Goal: Task Accomplishment & Management: Complete application form

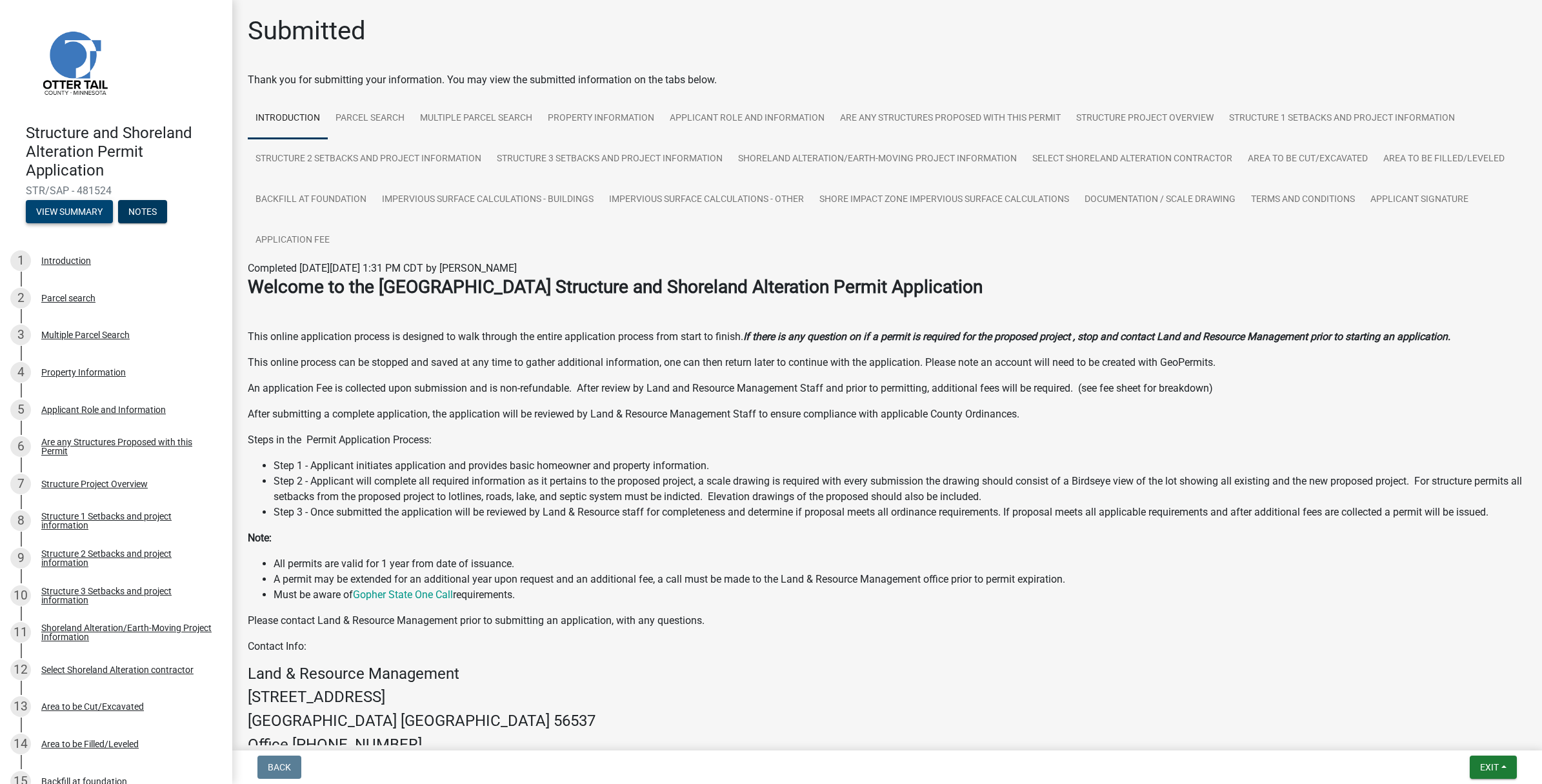
click at [81, 214] on button "View Summary" at bounding box center [68, 212] width 87 height 23
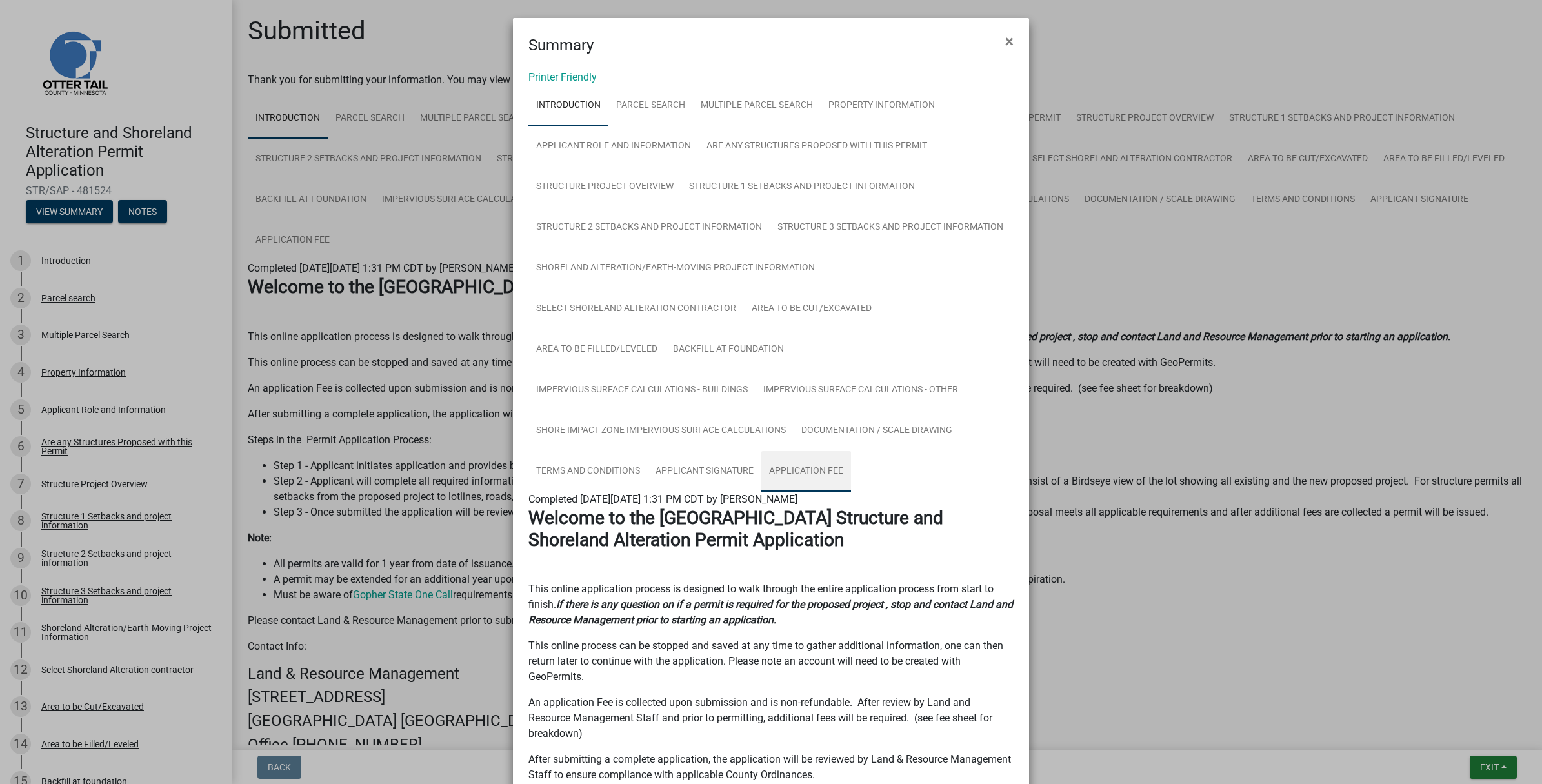
click at [802, 465] on link "Application Fee" at bounding box center [807, 472] width 90 height 41
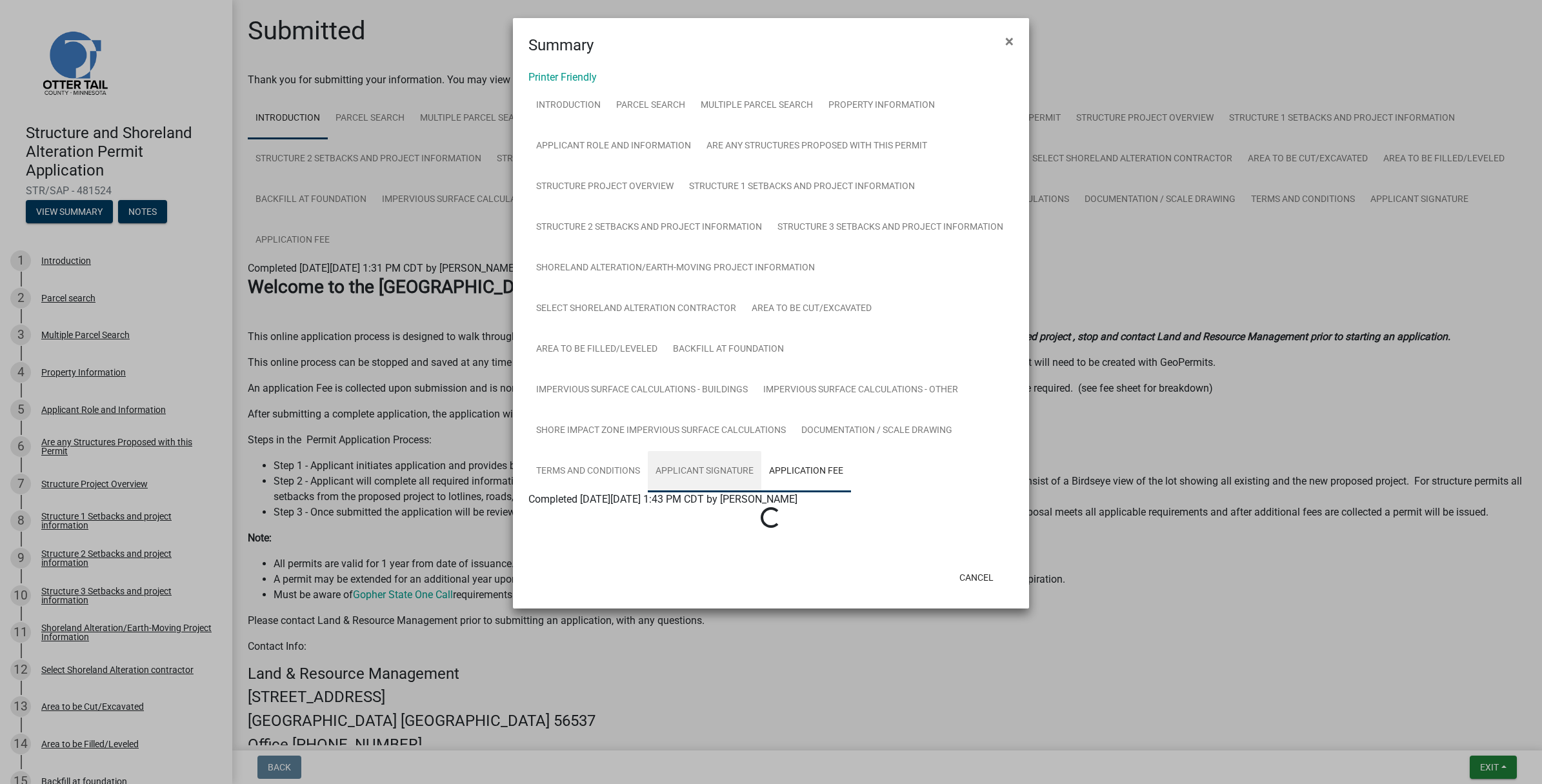
click at [734, 463] on link "Applicant Signature" at bounding box center [704, 472] width 113 height 41
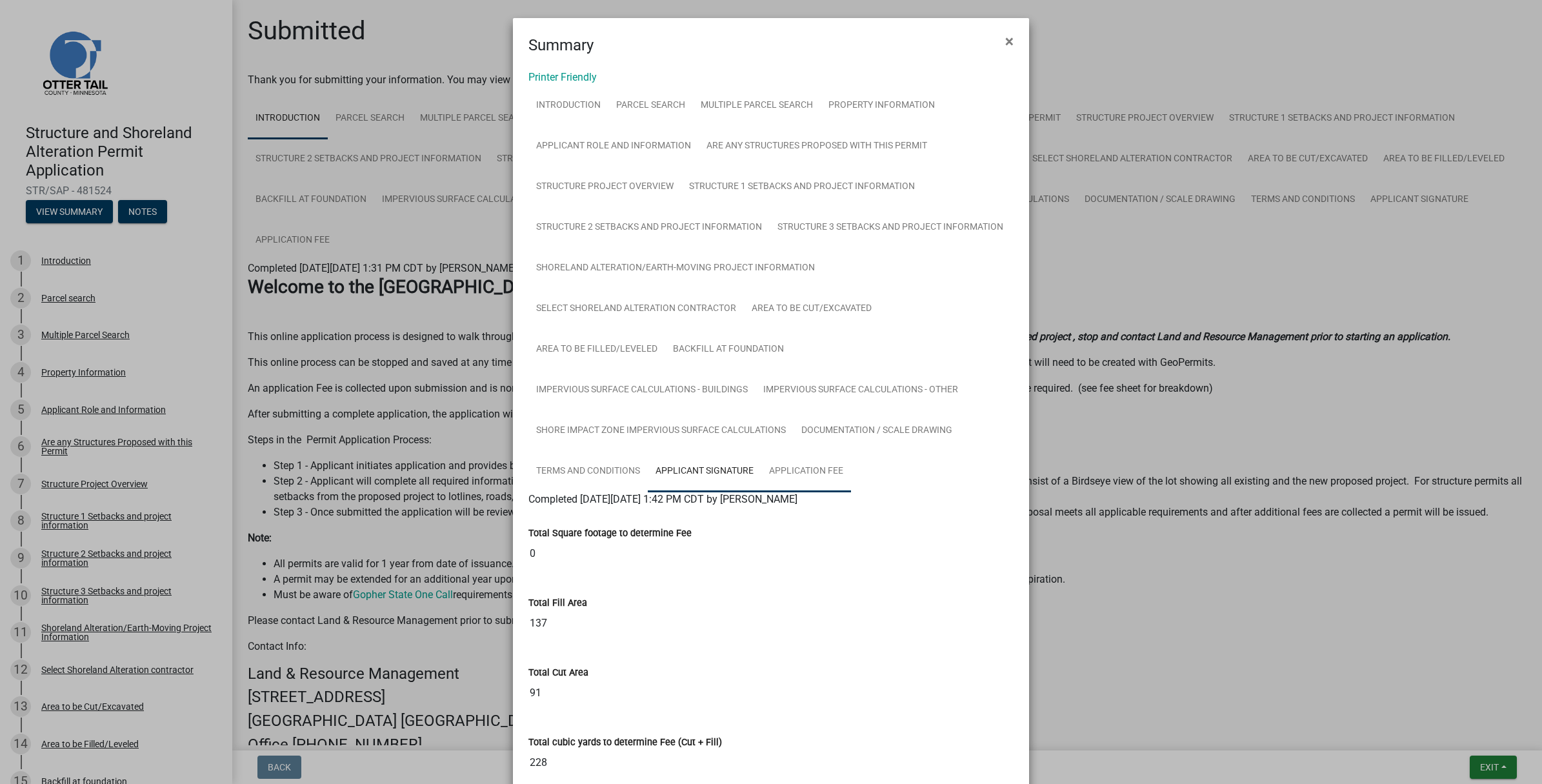
click at [812, 468] on link "Application Fee" at bounding box center [807, 472] width 90 height 41
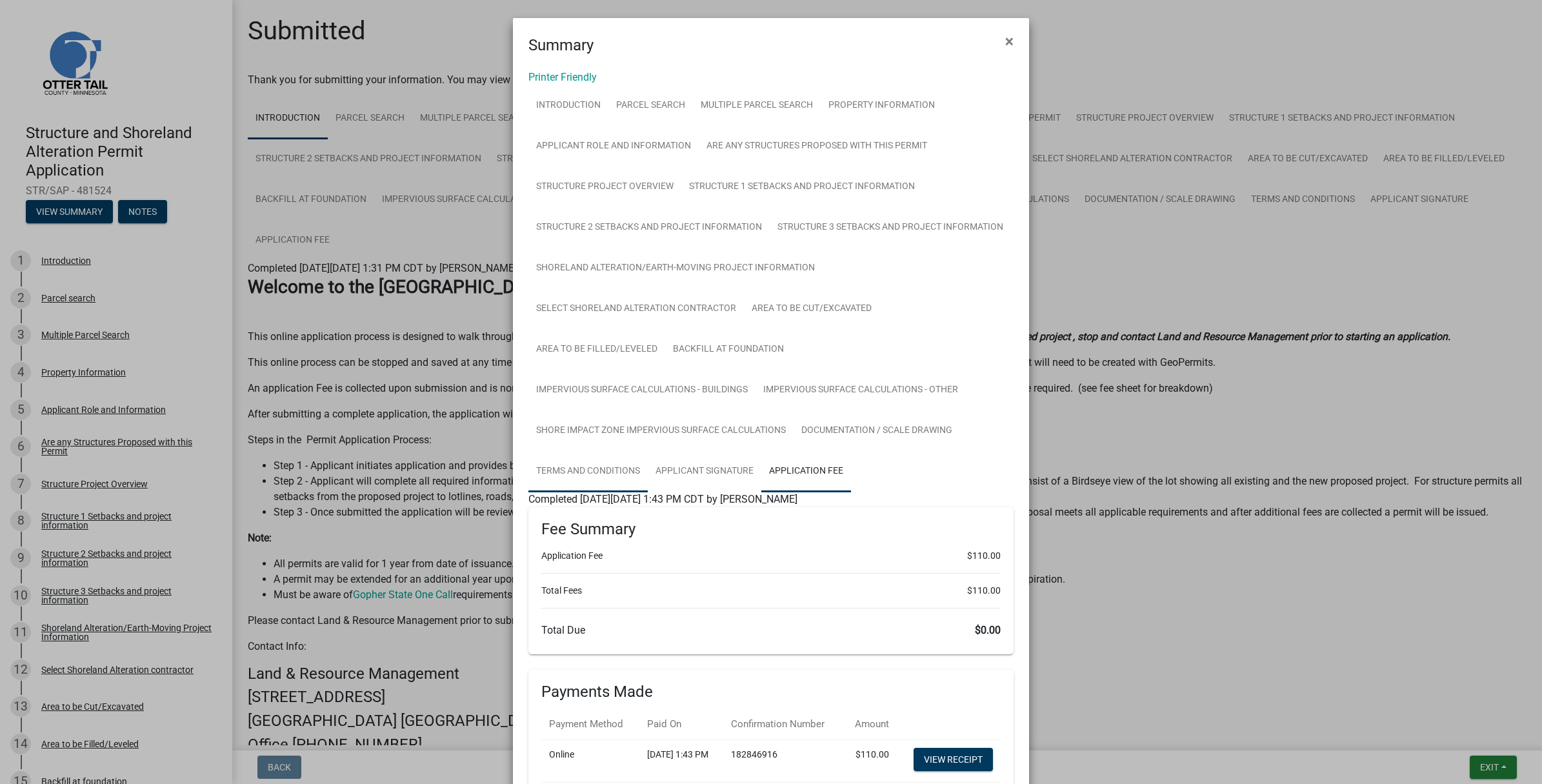
click at [575, 462] on link "Terms and Conditions" at bounding box center [588, 472] width 119 height 41
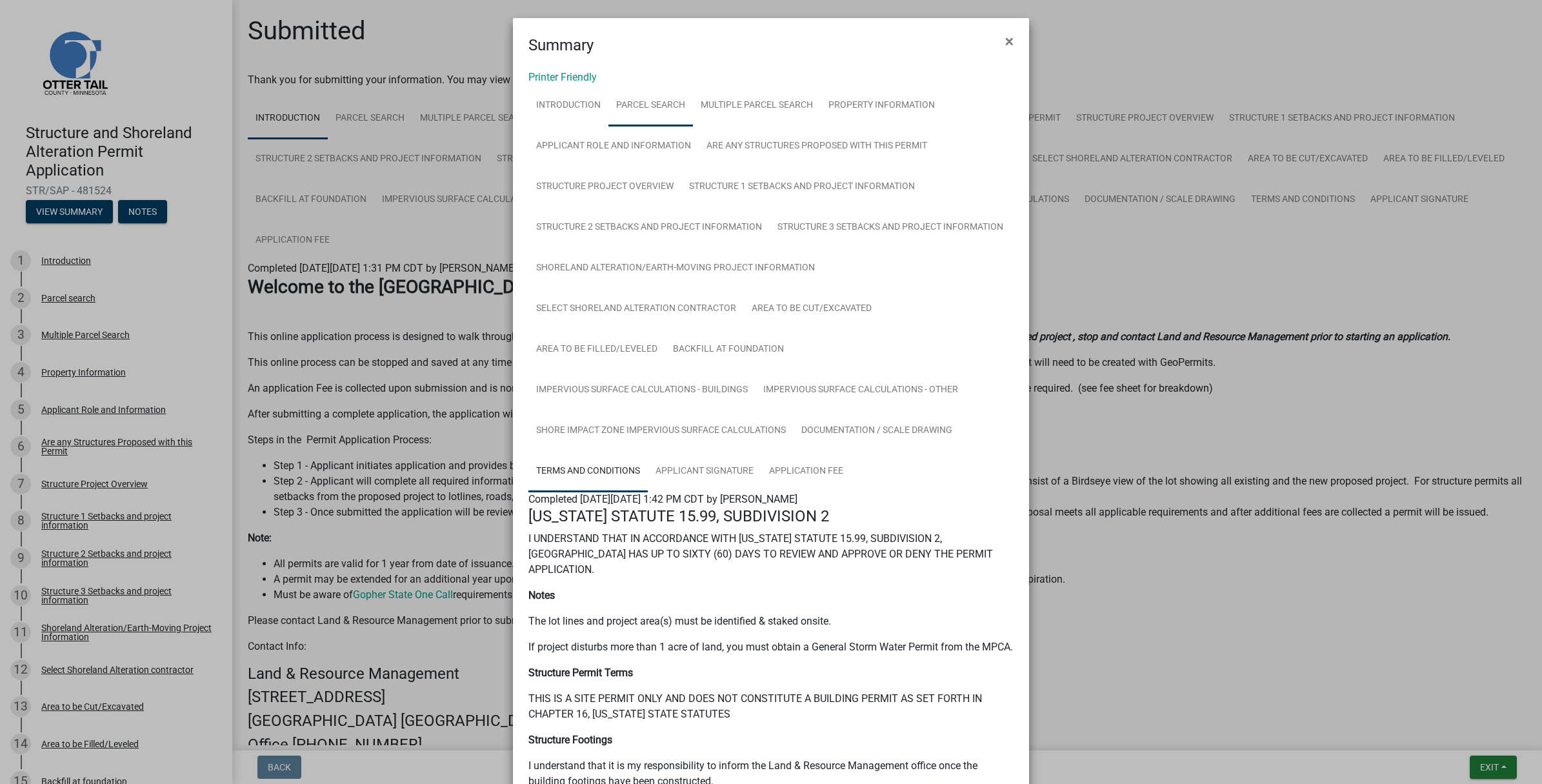
click at [640, 105] on link "Parcel search" at bounding box center [650, 105] width 85 height 41
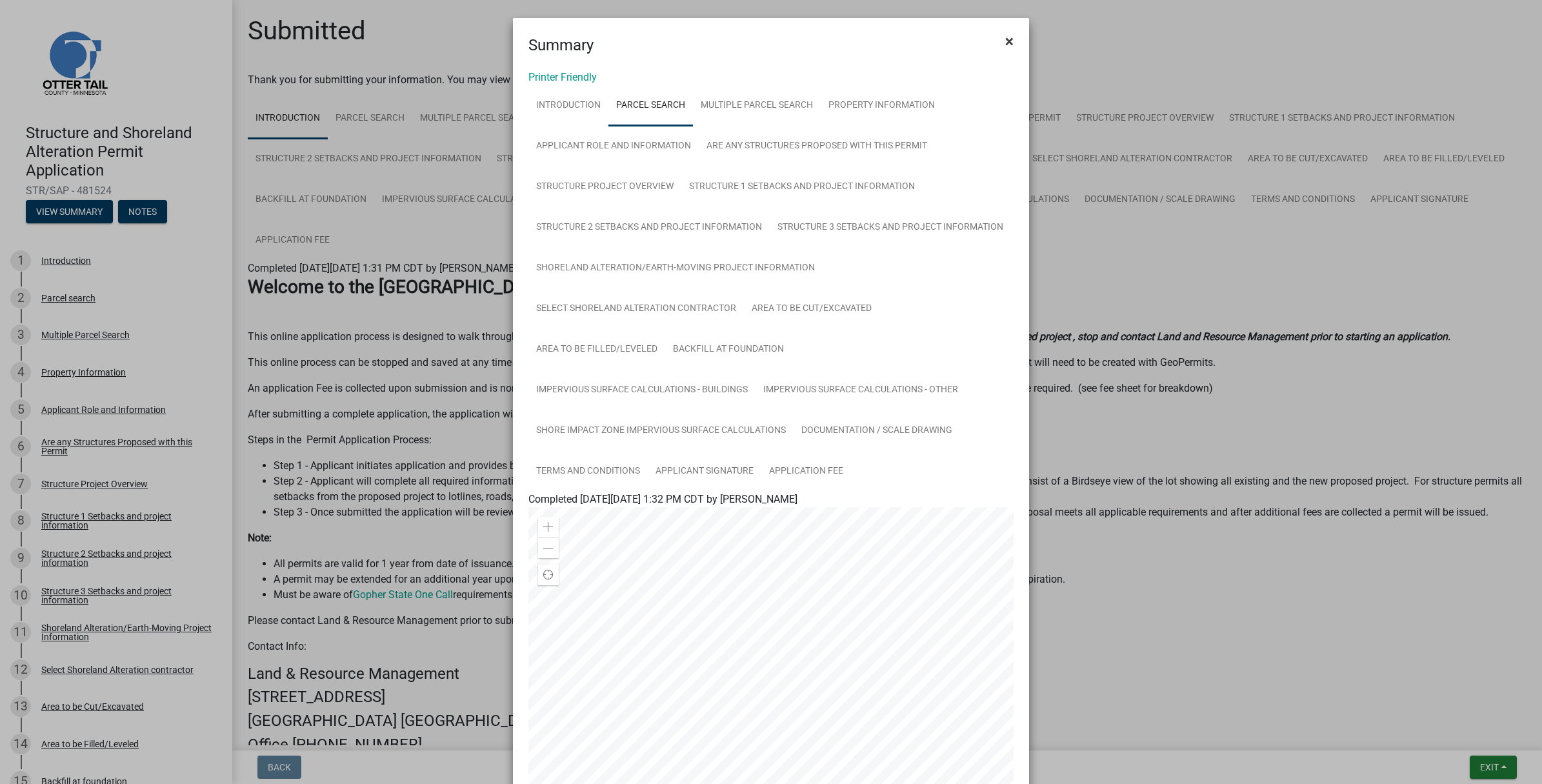
click at [1006, 41] on span "×" at bounding box center [1010, 41] width 9 height 19
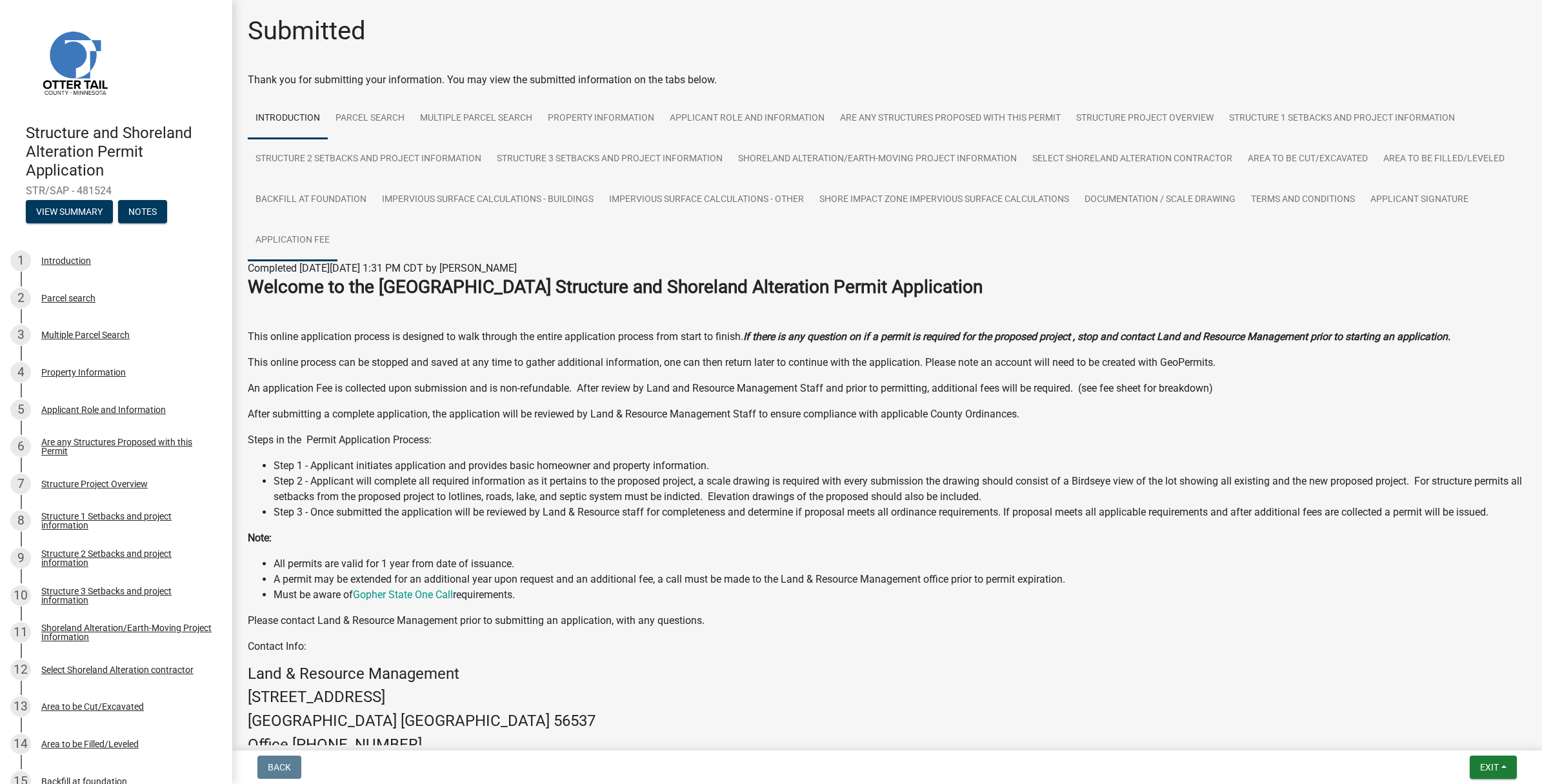
click at [285, 240] on link "Application Fee" at bounding box center [293, 240] width 90 height 41
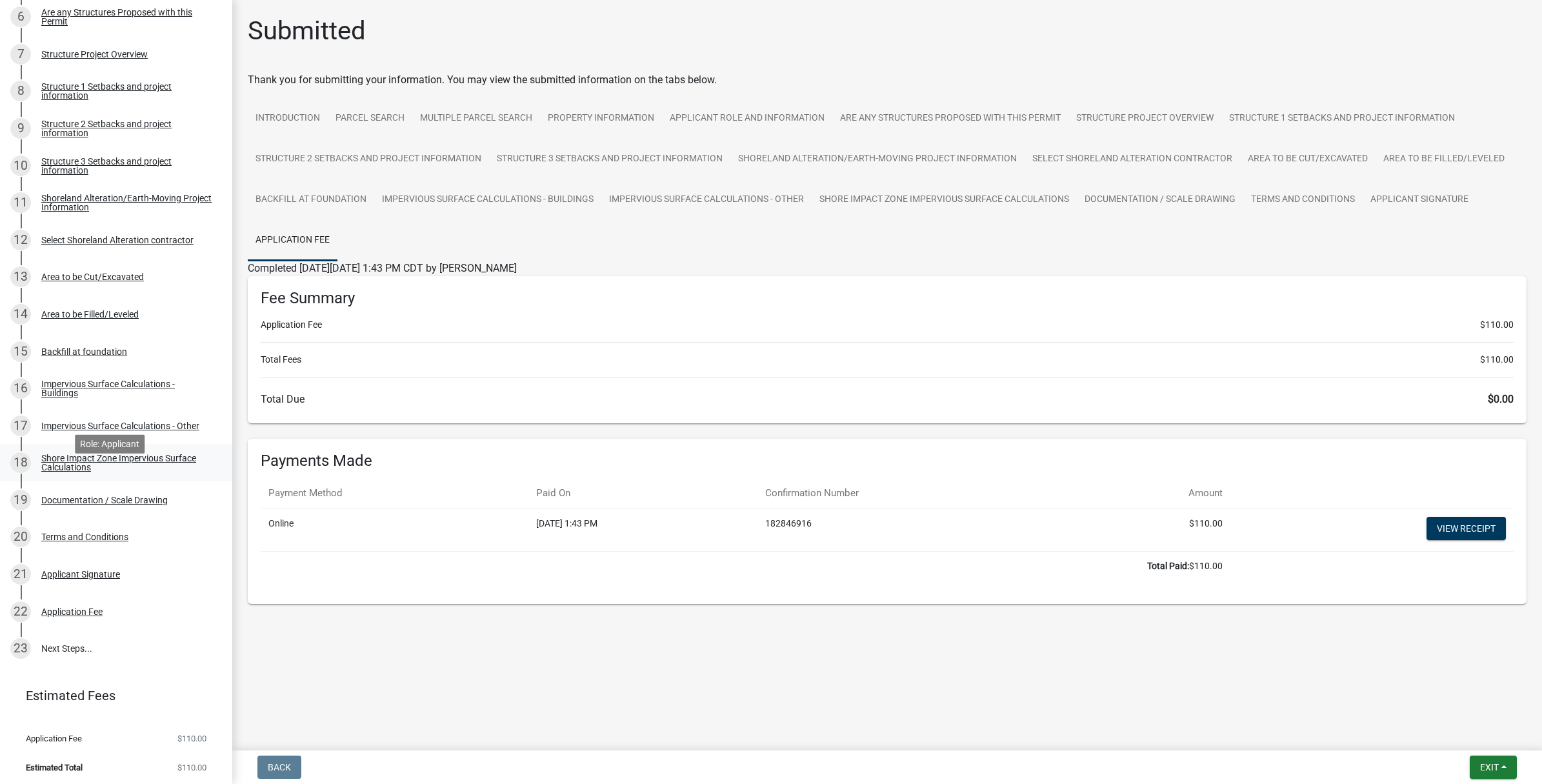
scroll to position [433, 0]
click at [69, 648] on link "23 Next Steps..." at bounding box center [116, 645] width 232 height 37
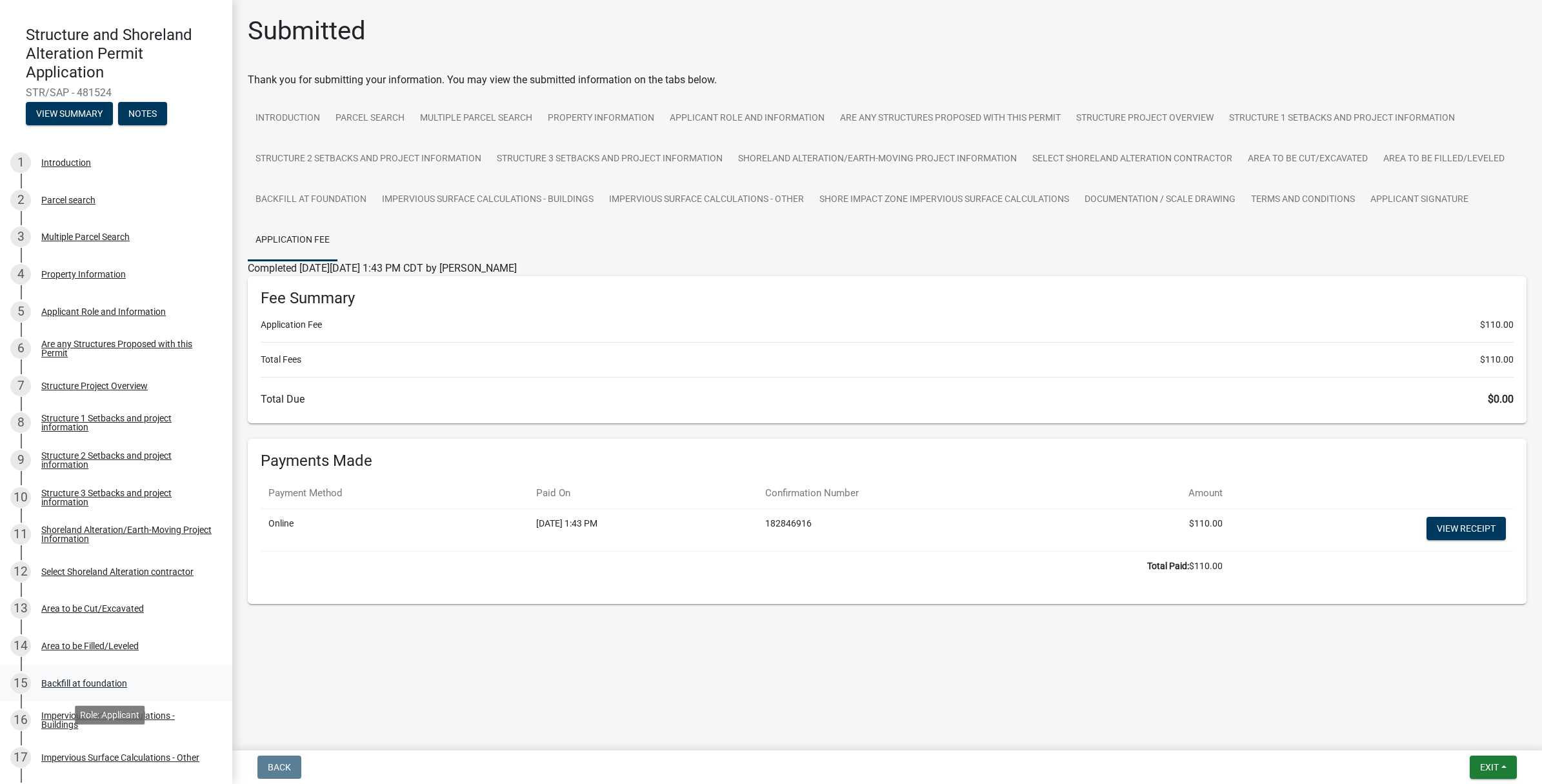
scroll to position [29, 0]
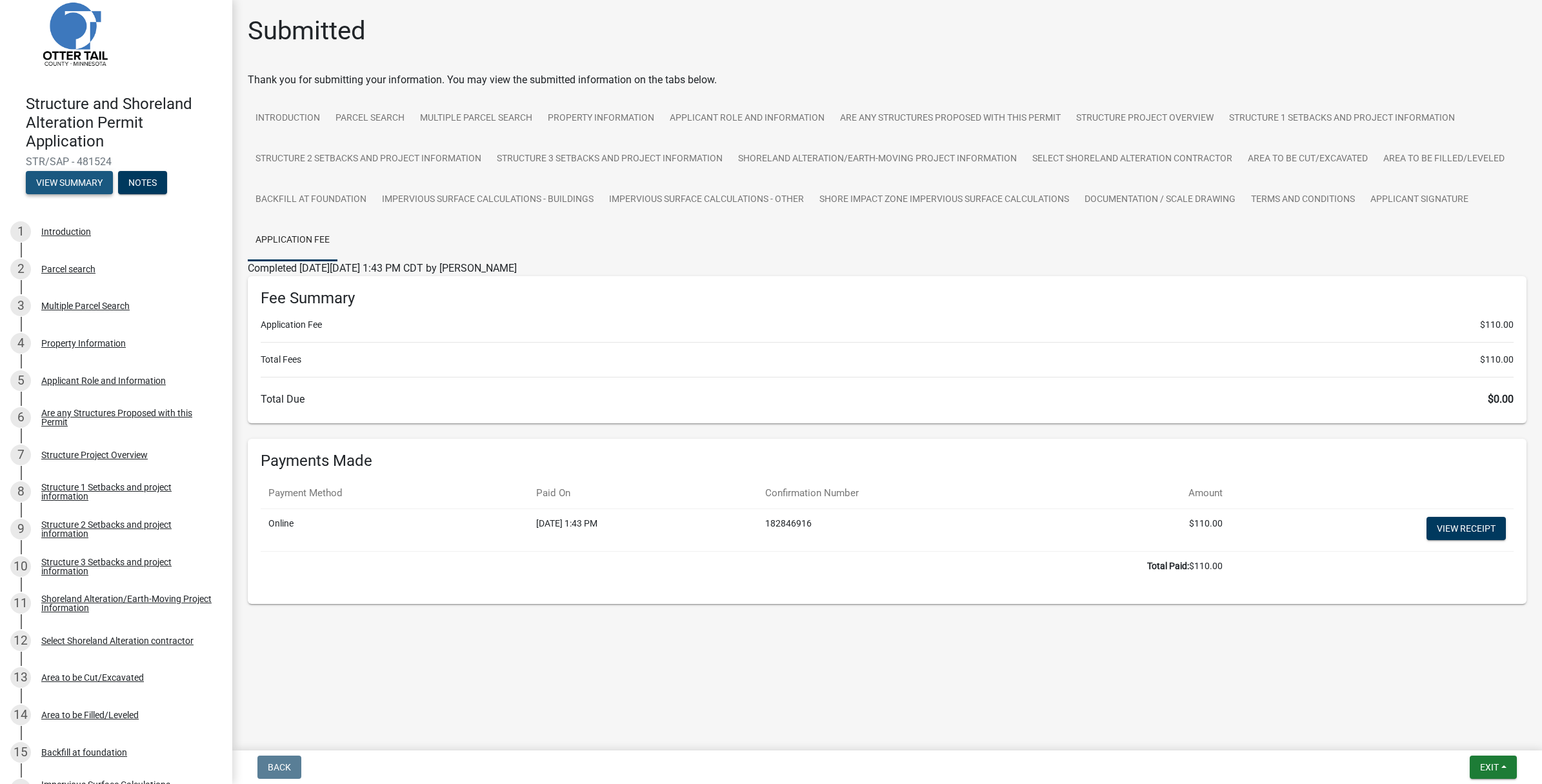
click at [75, 181] on button "View Summary" at bounding box center [68, 183] width 87 height 23
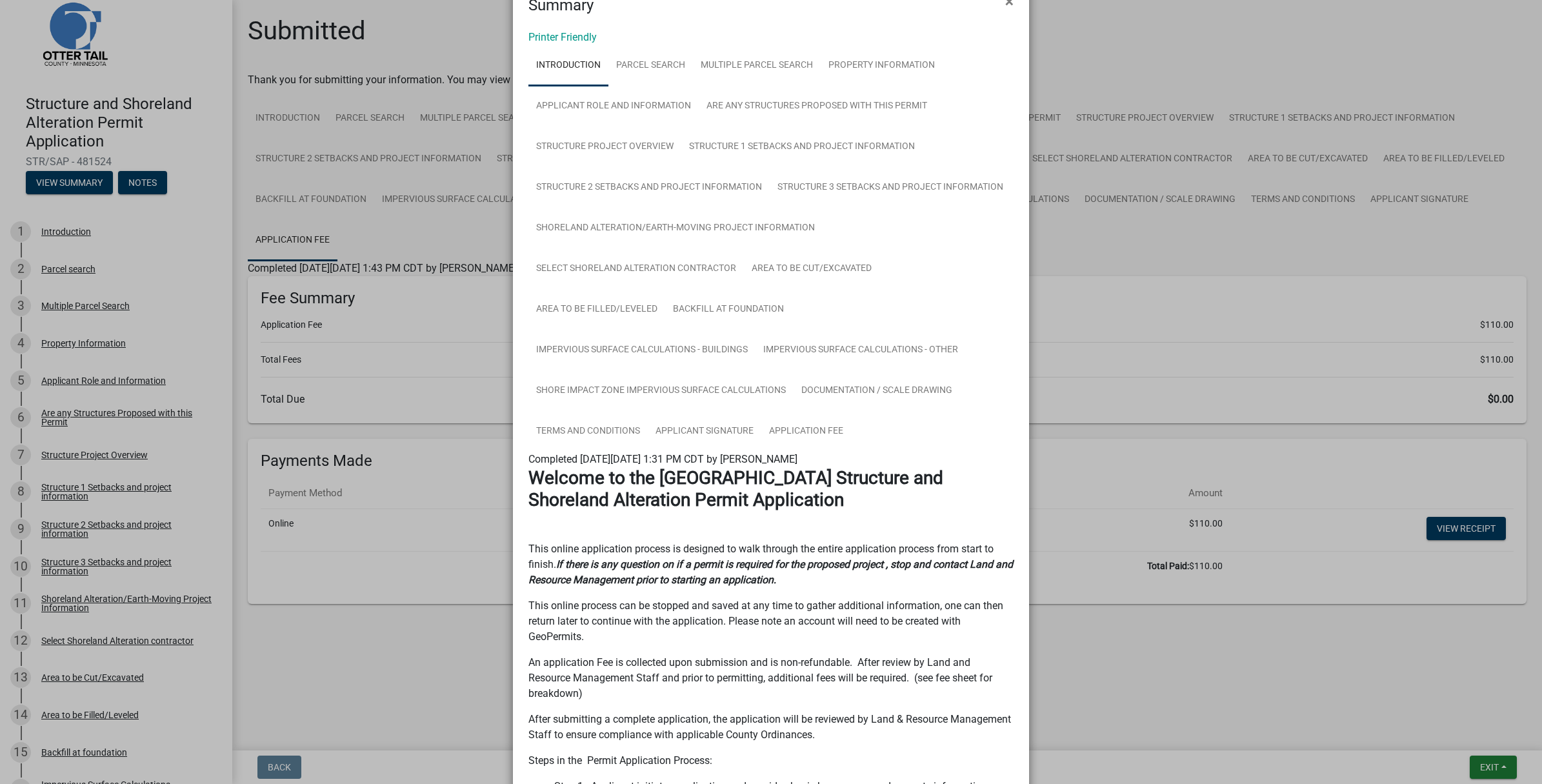
scroll to position [0, 0]
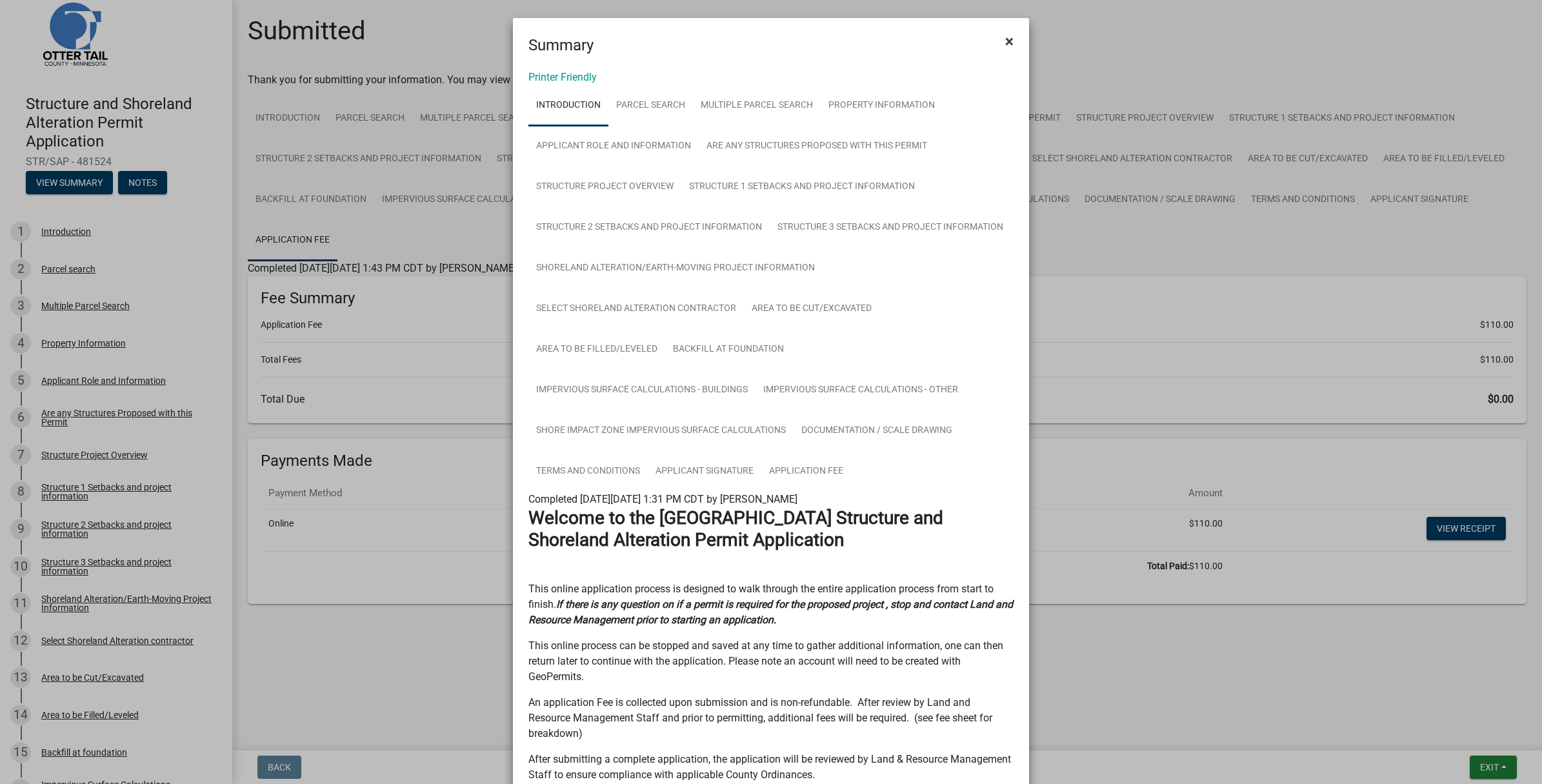
click at [1006, 40] on span "×" at bounding box center [1010, 41] width 9 height 19
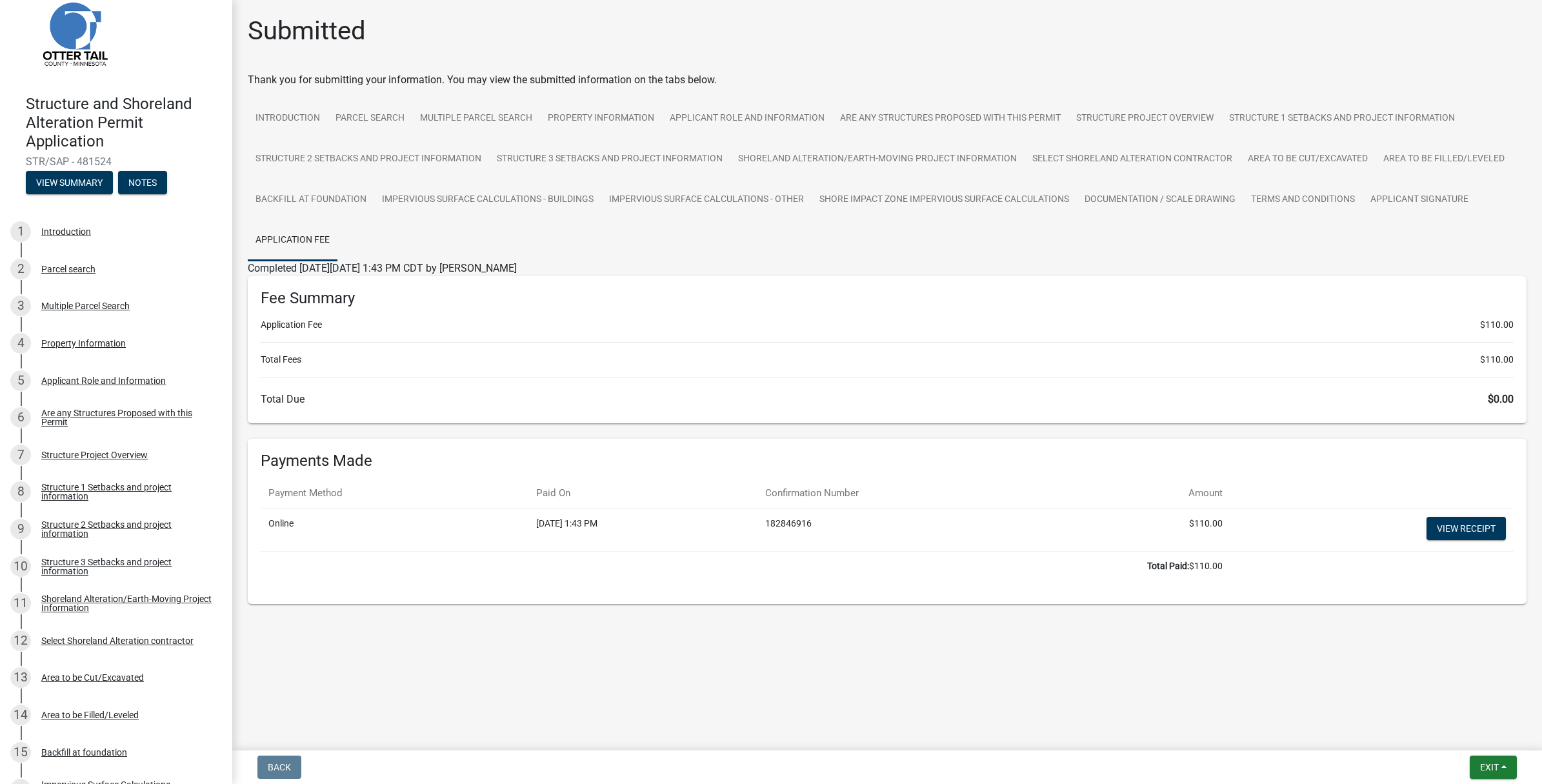
click at [58, 24] on img at bounding box center [73, 32] width 97 height 97
click at [75, 62] on img at bounding box center [73, 32] width 97 height 97
click at [71, 121] on h4 "Structure and Shoreland Alteration Permit Application" at bounding box center [123, 122] width 196 height 56
click at [71, 20] on img at bounding box center [73, 32] width 97 height 97
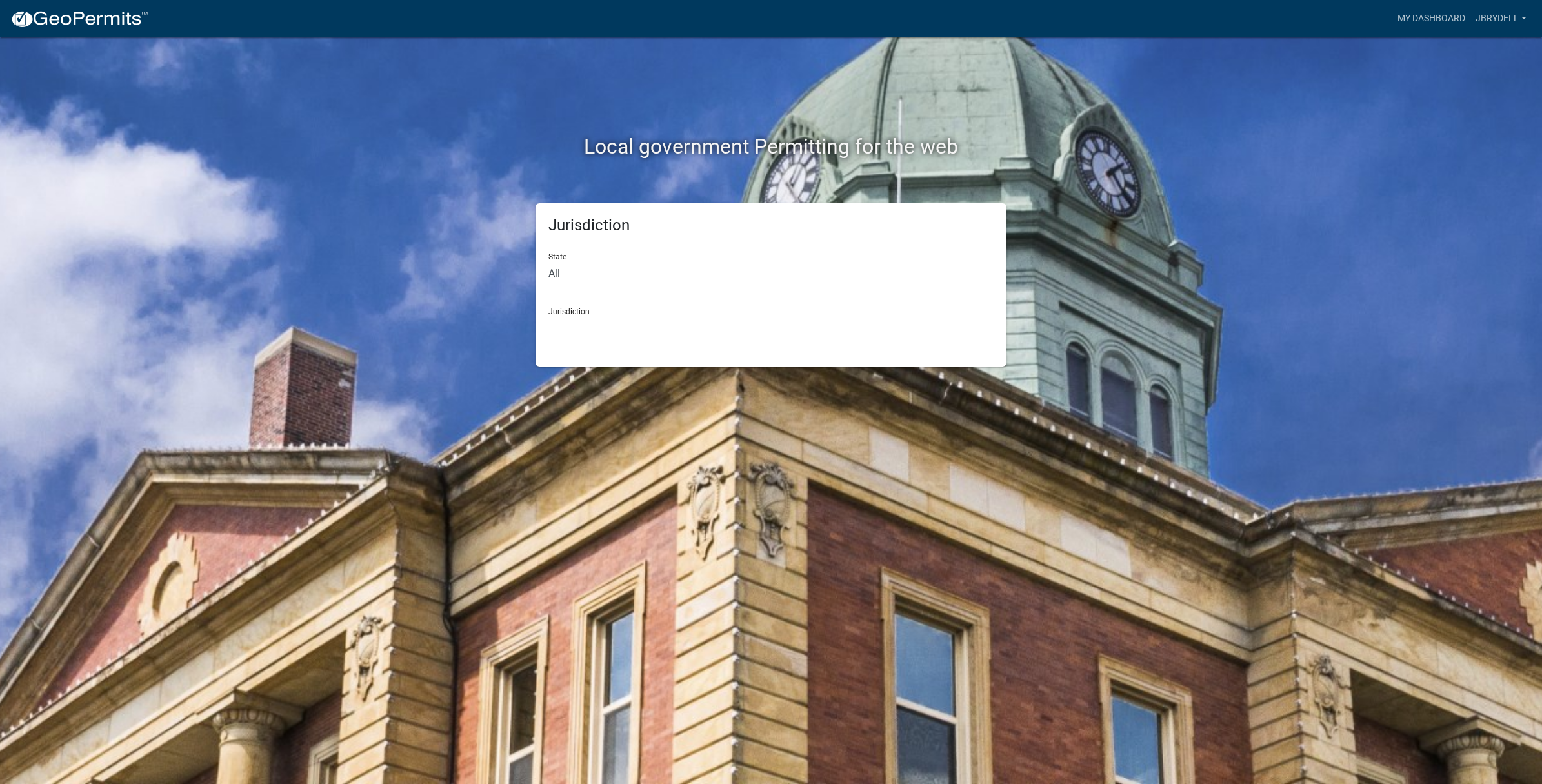
click at [679, 346] on div "Jurisdiction State All Colorado Georgia Indiana Iowa Kansas Minnesota Ohio Sout…" at bounding box center [771, 284] width 471 height 163
click at [686, 334] on select "Custer County, Colorado Carroll County, Georgia Cook County, Georgia Crawford C…" at bounding box center [771, 328] width 445 height 26
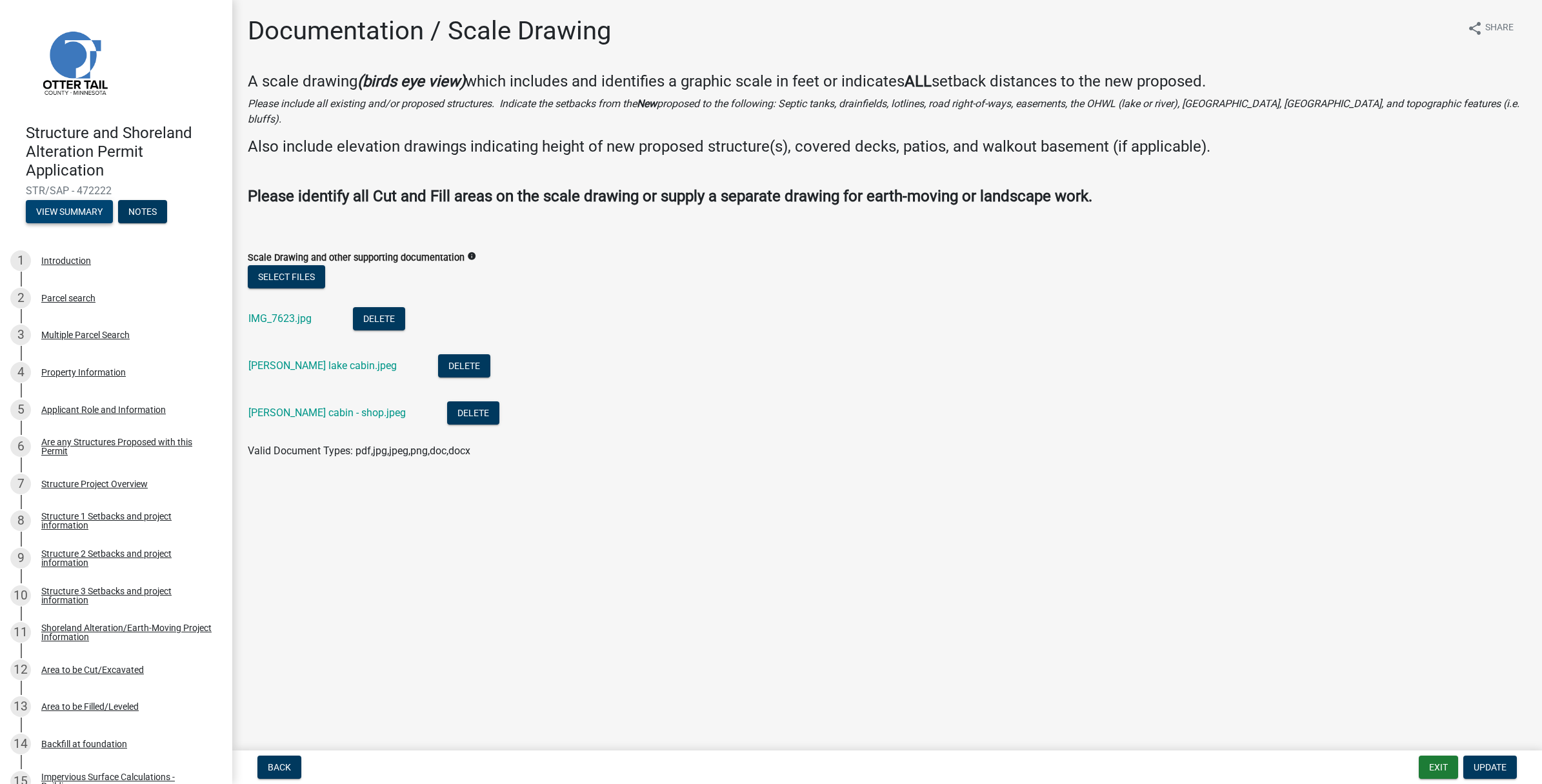
click at [81, 212] on button "View Summary" at bounding box center [68, 212] width 87 height 23
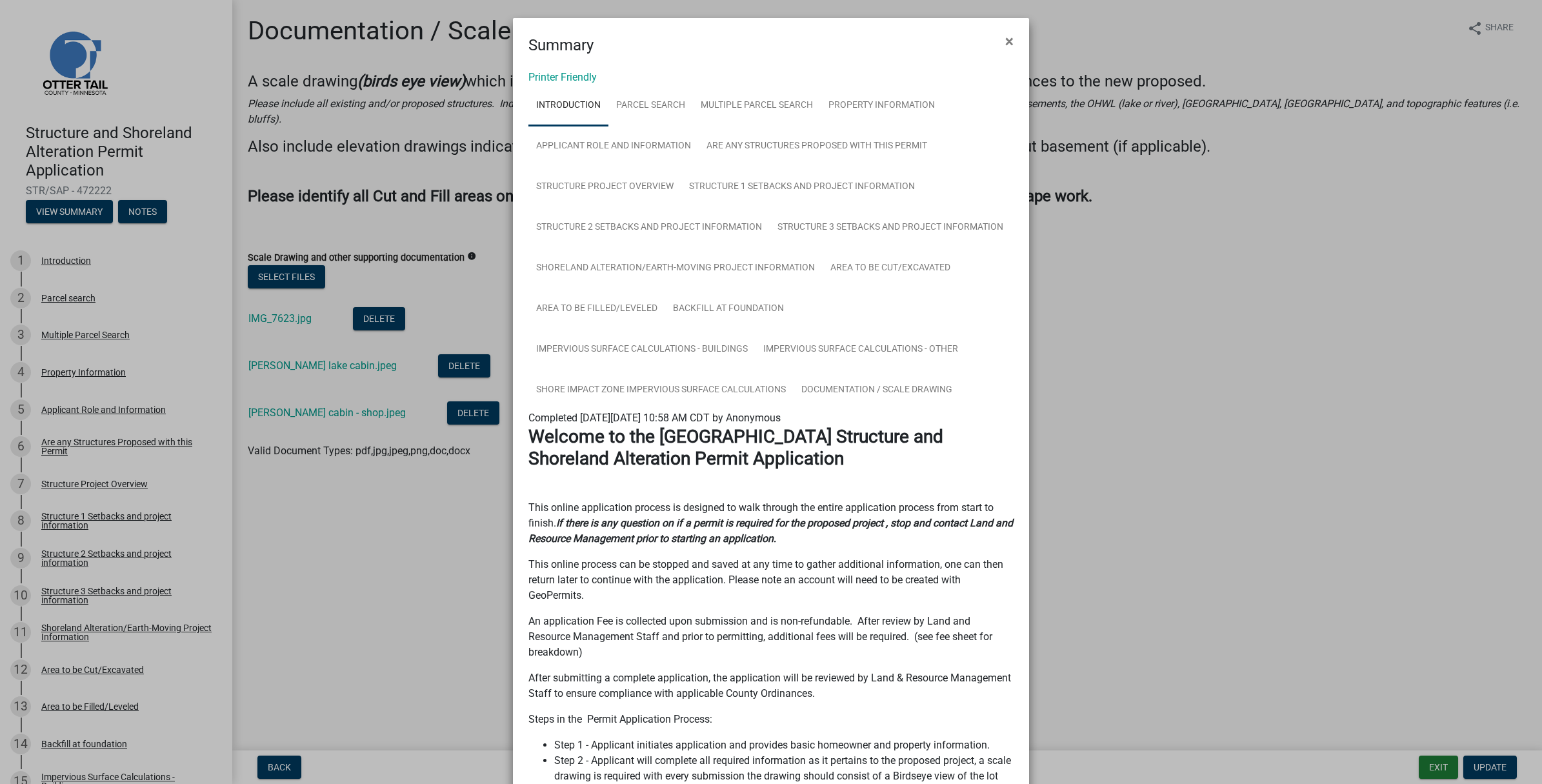
drag, startPoint x: 998, startPoint y: 35, endPoint x: 981, endPoint y: 35, distance: 17.0
click at [998, 35] on button "×" at bounding box center [1010, 41] width 29 height 36
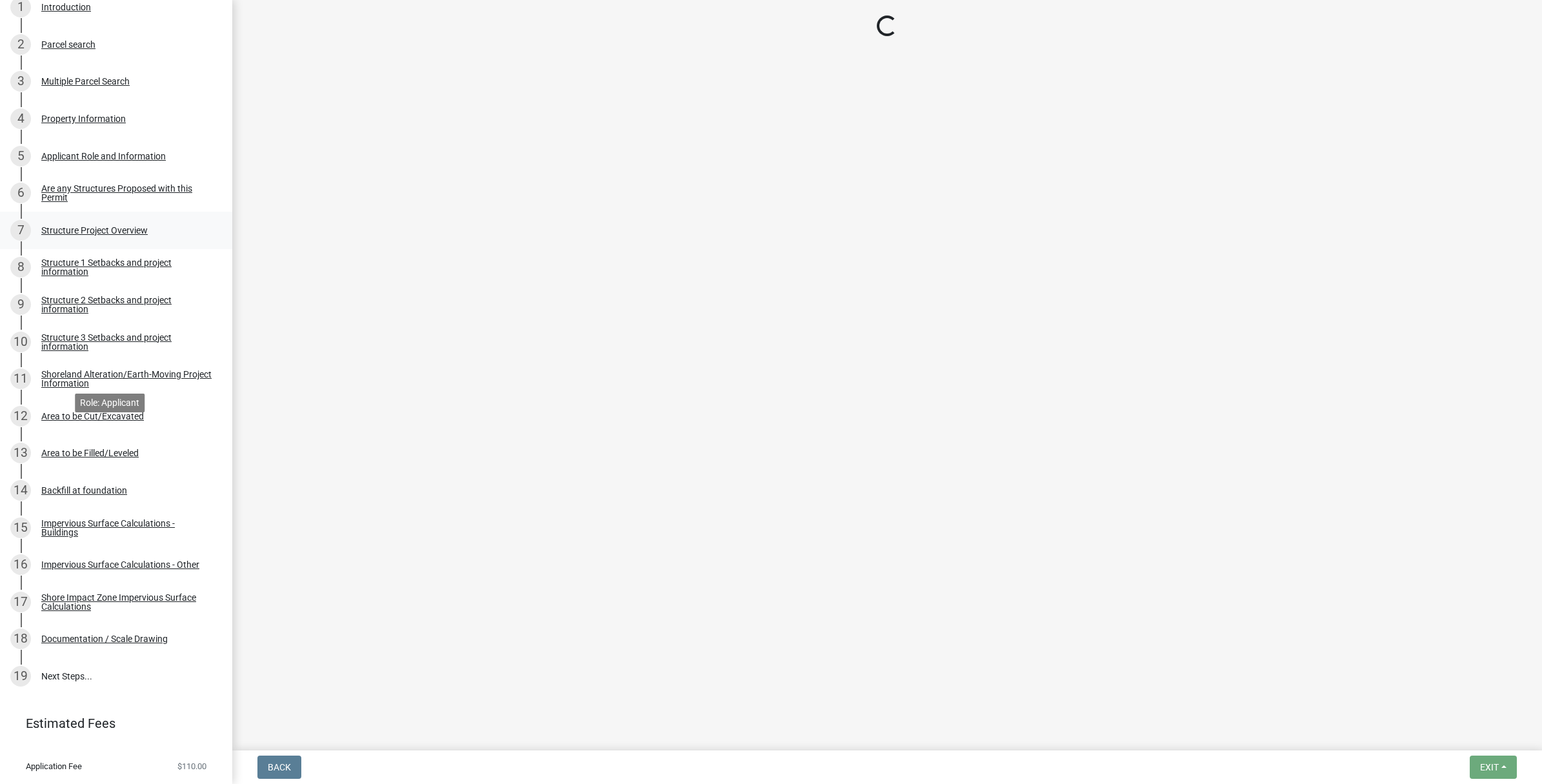
scroll to position [284, 0]
